Goal: Complete application form

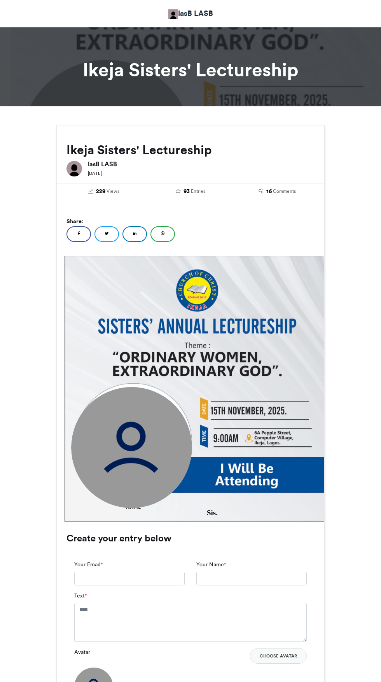
scroll to position [255, 0]
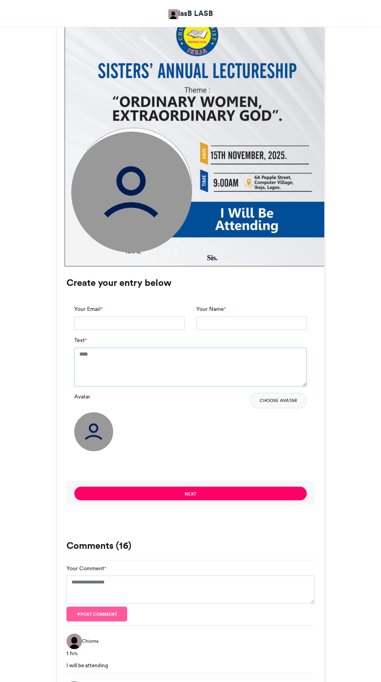
click at [179, 381] on textarea "Text *" at bounding box center [190, 366] width 233 height 39
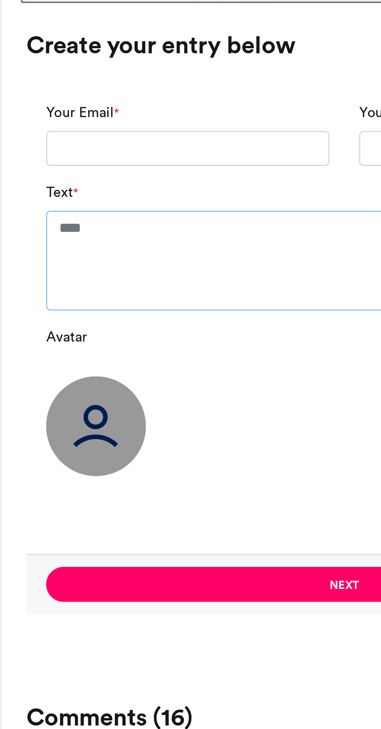
click at [123, 355] on textarea "Text *" at bounding box center [190, 366] width 233 height 39
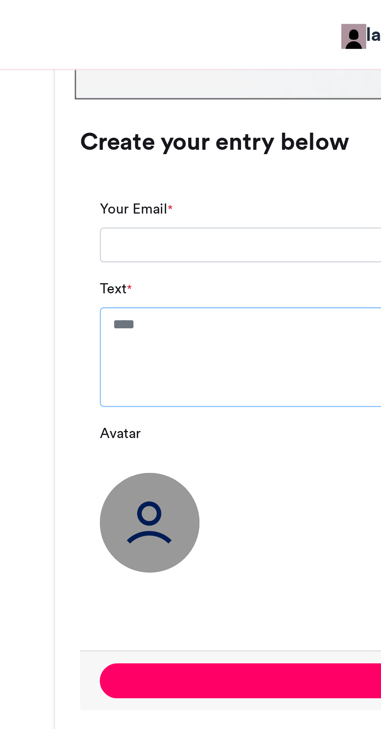
scroll to position [482, 0]
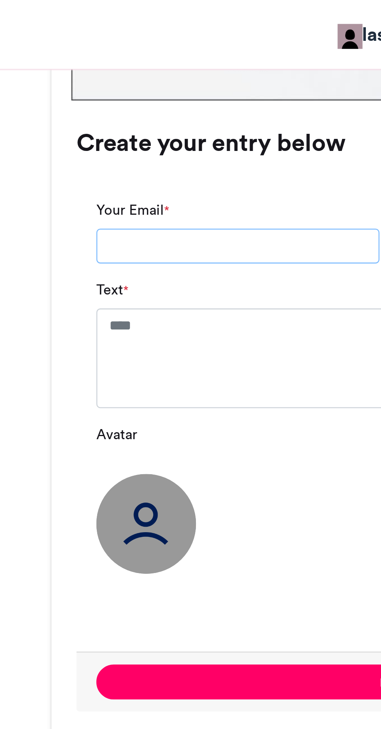
click at [94, 97] on input "Your Email *" at bounding box center [129, 96] width 111 height 14
type input "**********"
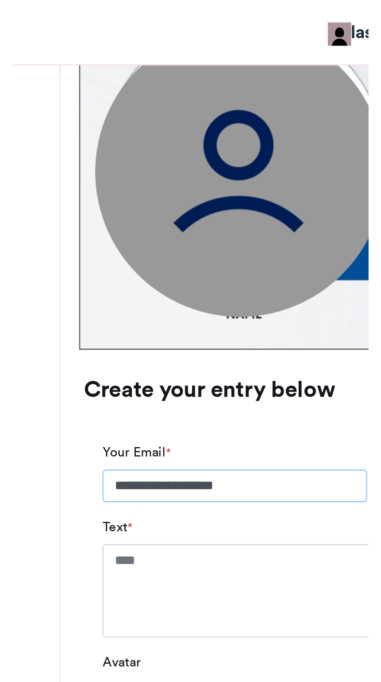
scroll to position [375, 0]
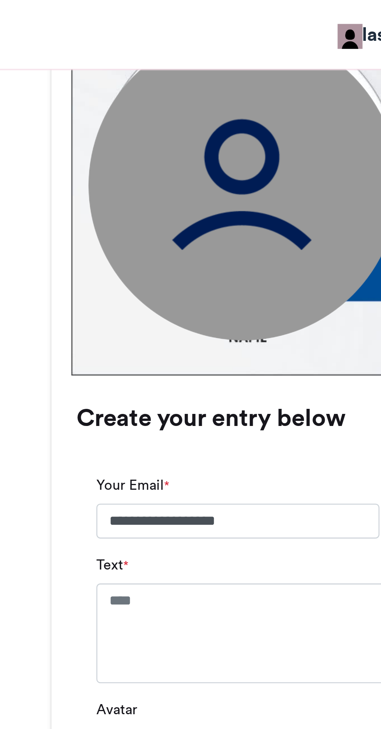
click at [129, 92] on img at bounding box center [131, 72] width 121 height 121
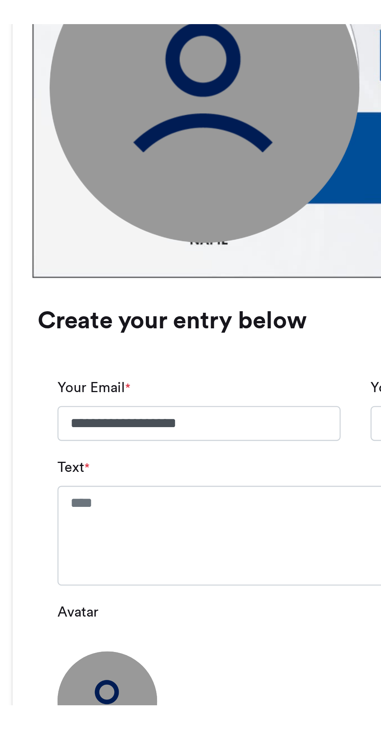
scroll to position [331, 0]
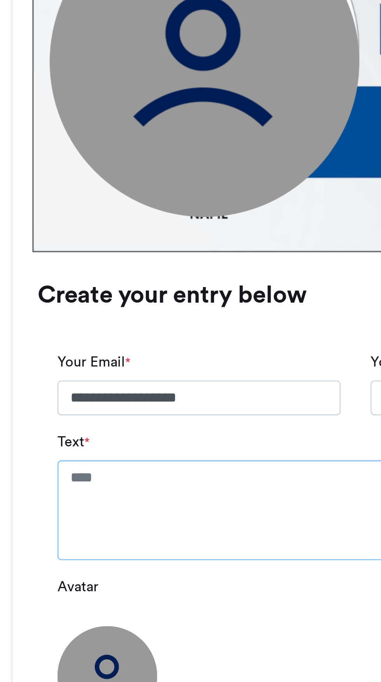
click at [111, 290] on textarea "Text *" at bounding box center [190, 290] width 233 height 39
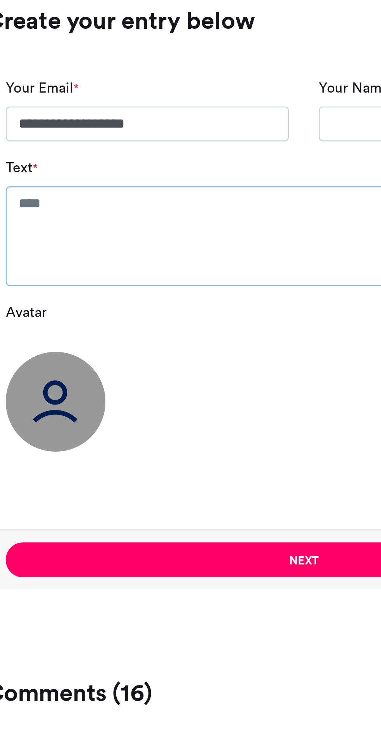
click at [110, 279] on textarea "Text *" at bounding box center [190, 290] width 233 height 39
click at [98, 279] on textarea "Text *" at bounding box center [190, 290] width 233 height 39
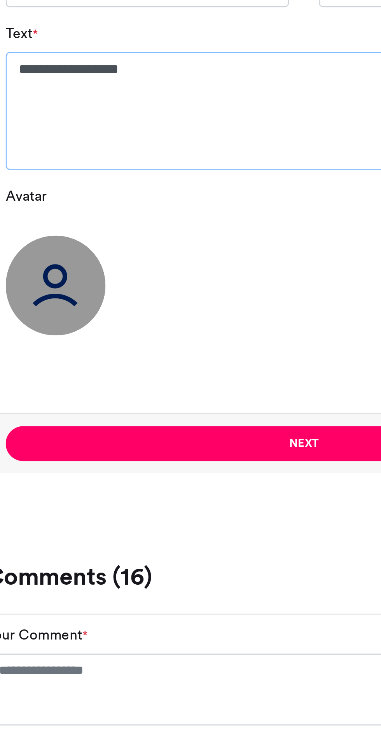
type textarea "**********"
click at [95, 357] on img at bounding box center [93, 362] width 39 height 39
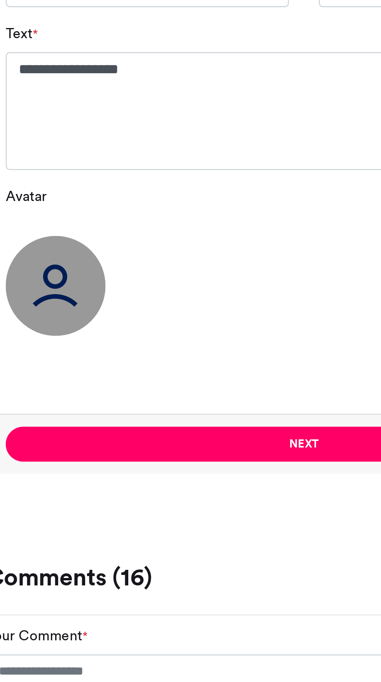
click at [191, 422] on button "Next" at bounding box center [190, 424] width 233 height 14
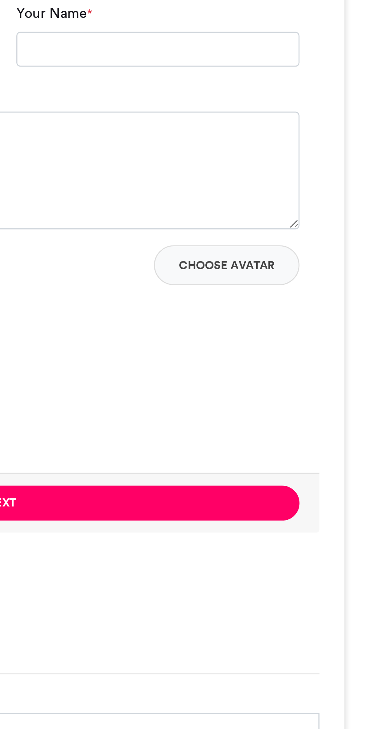
click at [278, 329] on button "Choose Avatar" at bounding box center [278, 331] width 57 height 16
